Goal: Task Accomplishment & Management: Manage account settings

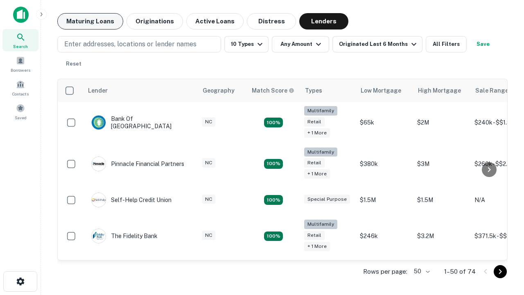
click at [90, 21] on button "Maturing Loans" at bounding box center [90, 21] width 66 height 16
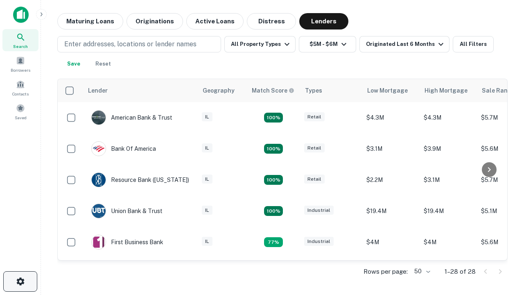
click at [20, 281] on icon "button" at bounding box center [21, 282] width 10 height 10
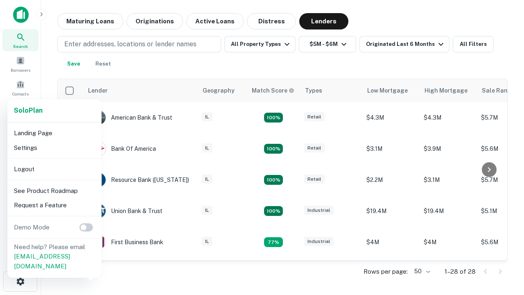
click at [54, 169] on li "Logout" at bounding box center [55, 169] width 88 height 15
